Goal: Task Accomplishment & Management: Manage account settings

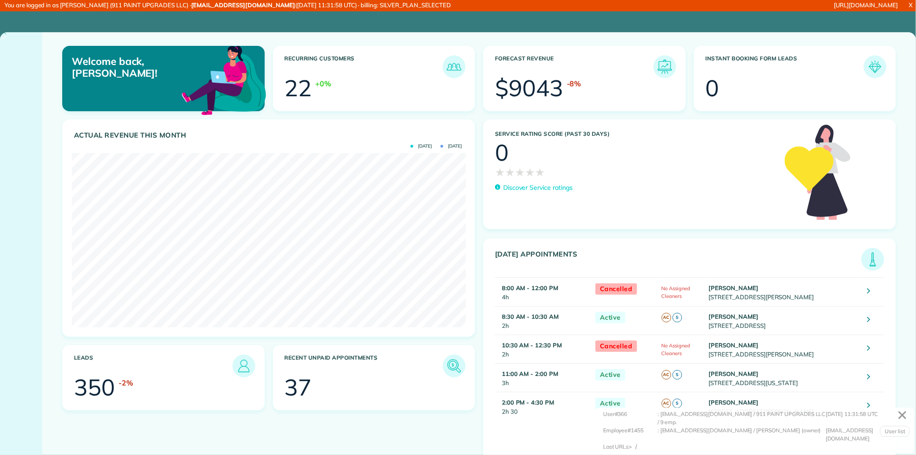
scroll to position [175, 394]
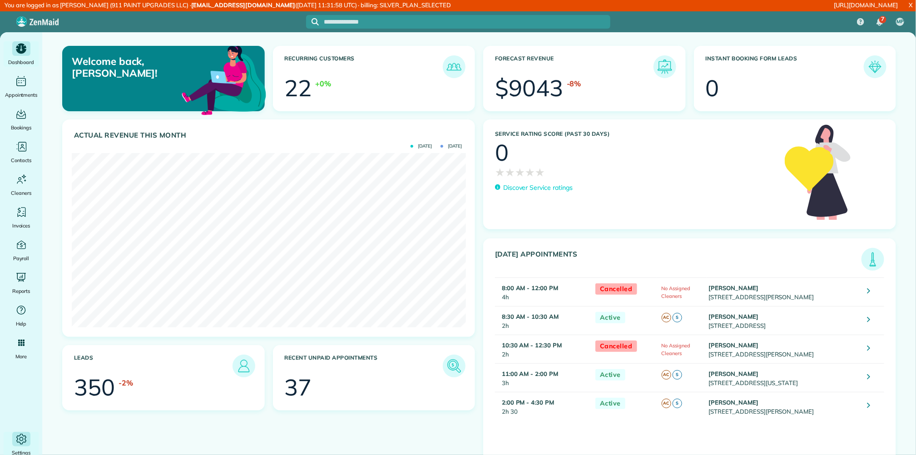
click at [20, 437] on icon "Main" at bounding box center [21, 439] width 4 height 4
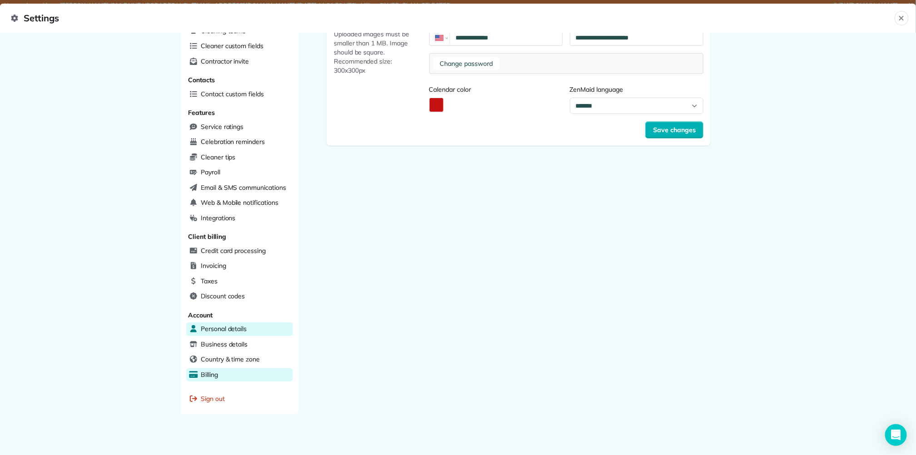
click at [216, 371] on span "Billing" at bounding box center [209, 374] width 17 height 9
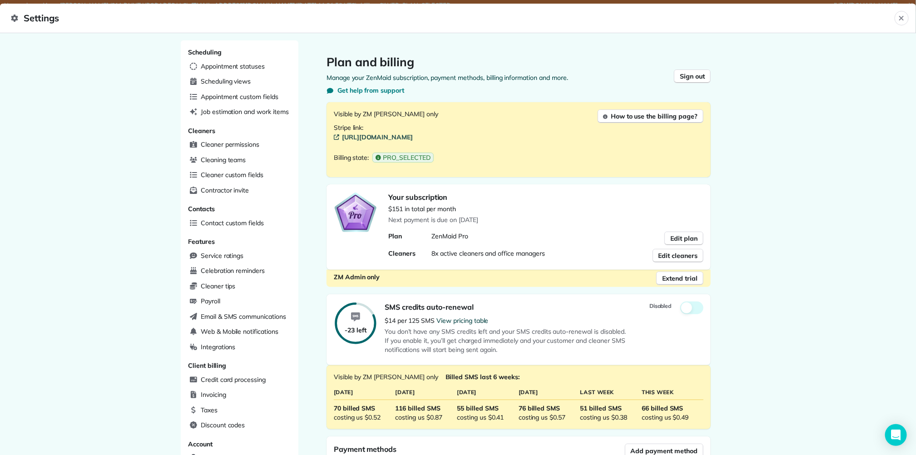
click at [418, 133] on link "[URL][DOMAIN_NAME]" at bounding box center [519, 137] width 370 height 9
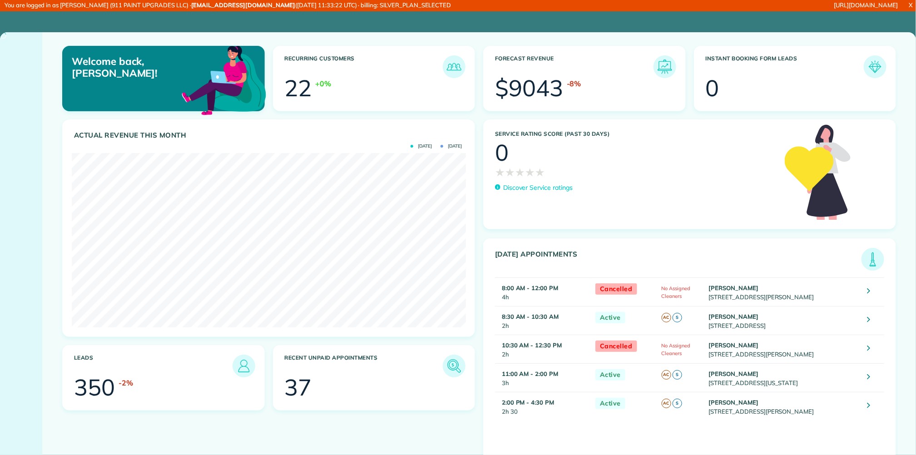
scroll to position [175, 394]
